Goal: Answer question/provide support

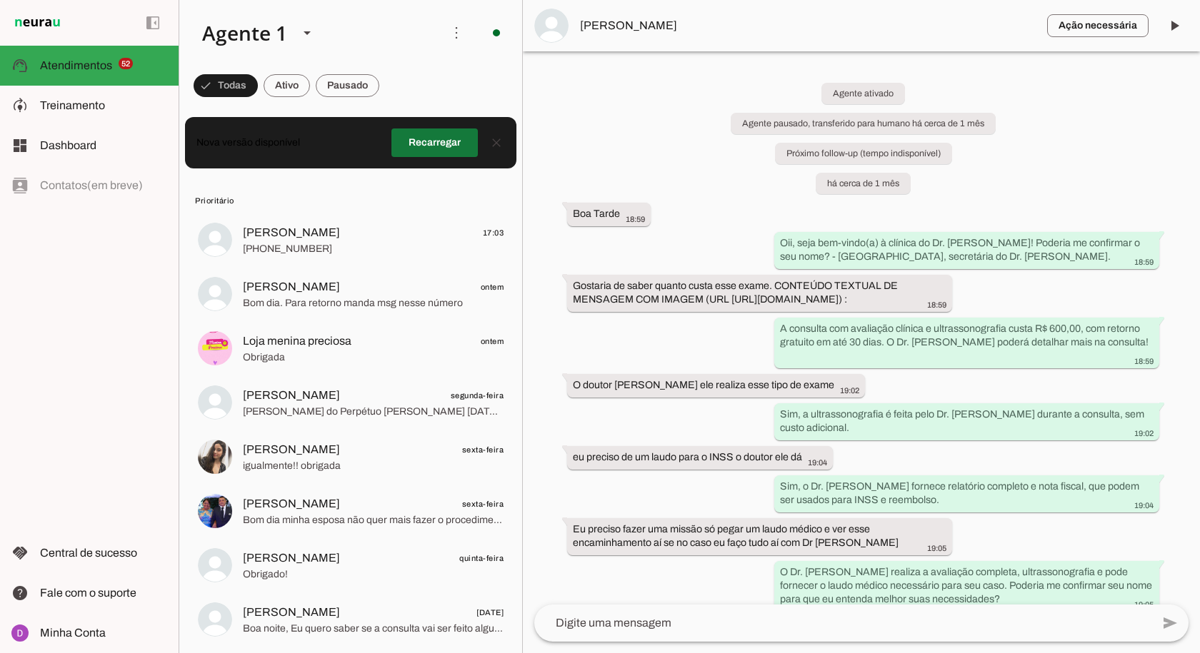
click at [433, 140] on span at bounding box center [434, 143] width 86 height 34
